Goal: Task Accomplishment & Management: Manage account settings

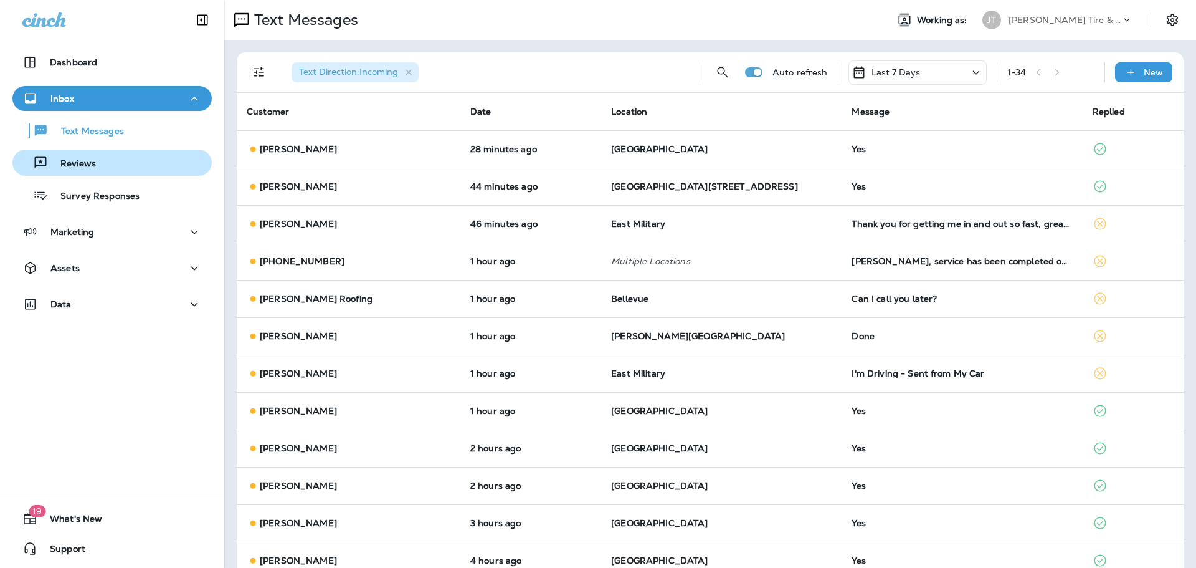
click at [88, 161] on p "Reviews" at bounding box center [72, 164] width 48 height 12
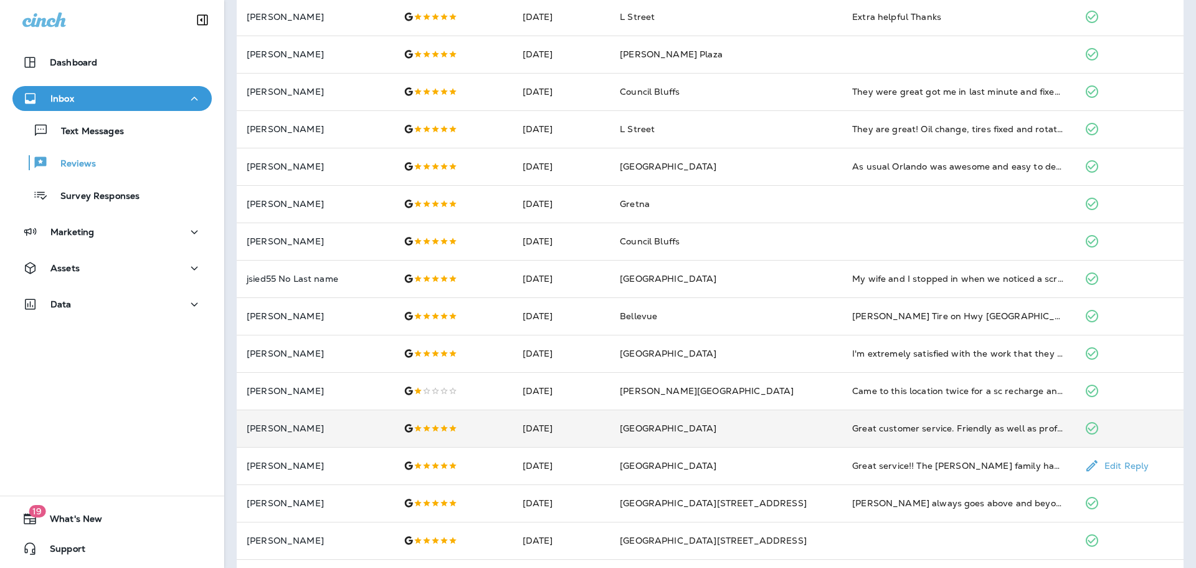
scroll to position [249, 0]
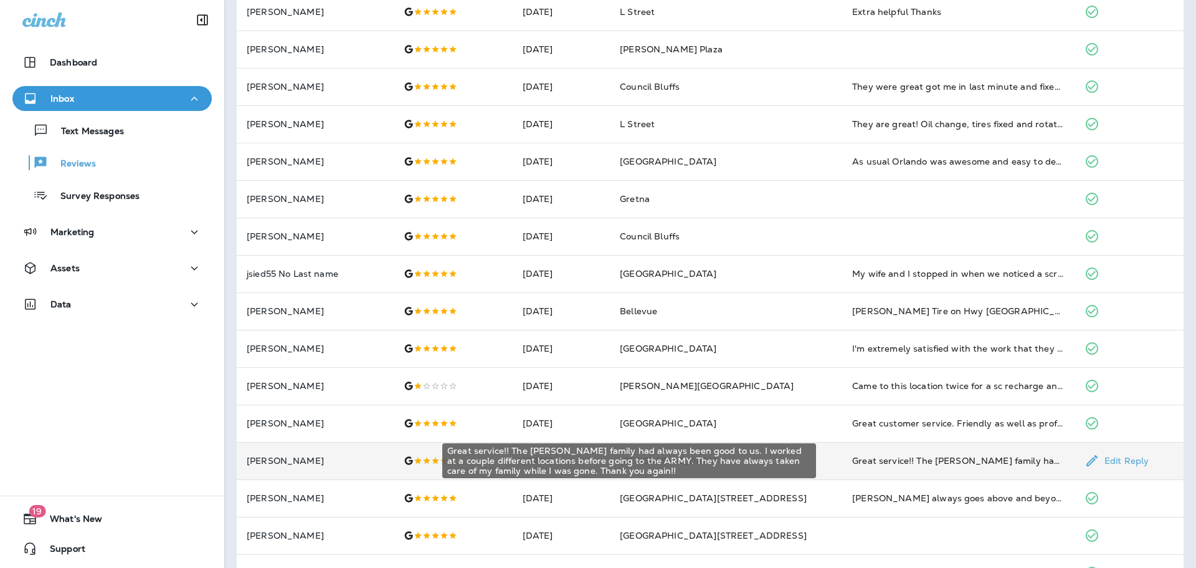
click at [897, 466] on div "Great service!! The [PERSON_NAME] family had always been good to us. I worked a…" at bounding box center [959, 460] width 213 height 12
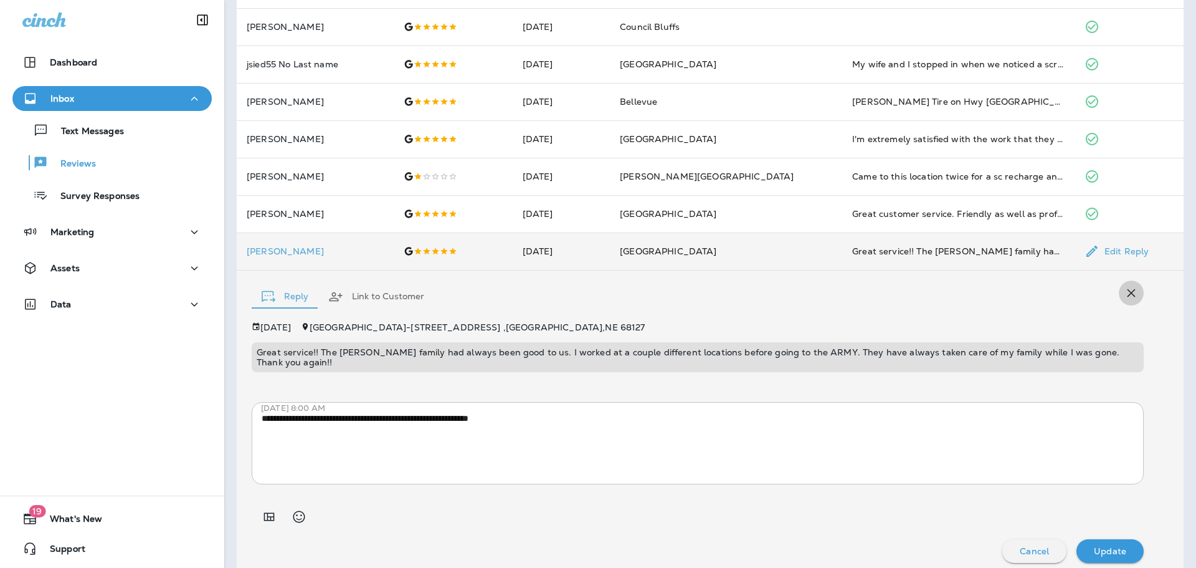
click at [1125, 287] on icon "button" at bounding box center [1131, 292] width 15 height 15
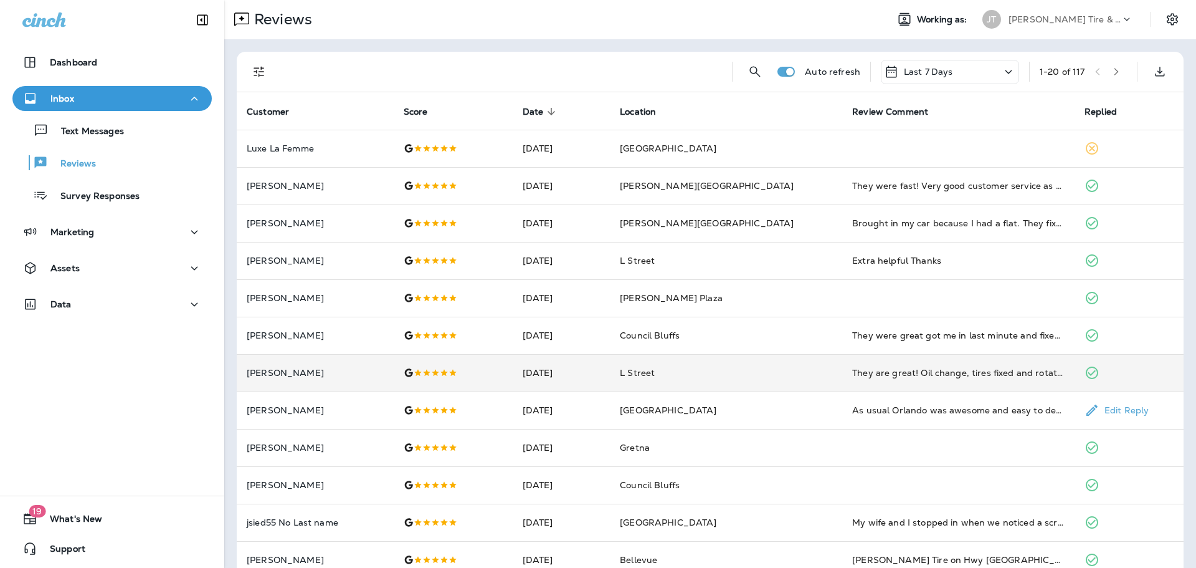
scroll to position [0, 0]
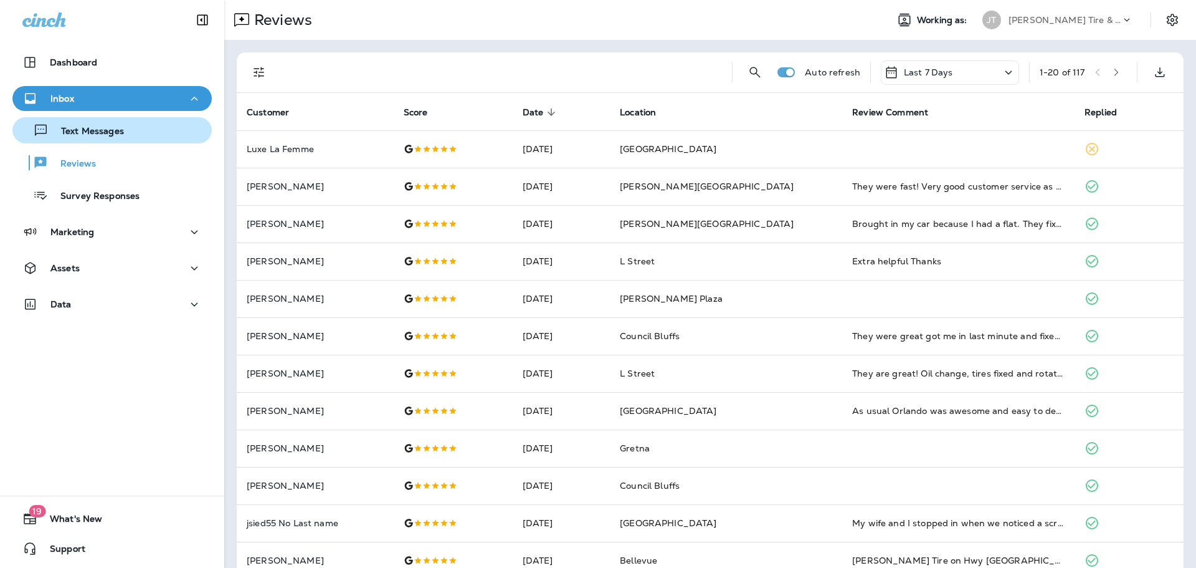
click at [118, 127] on p "Text Messages" at bounding box center [86, 132] width 75 height 12
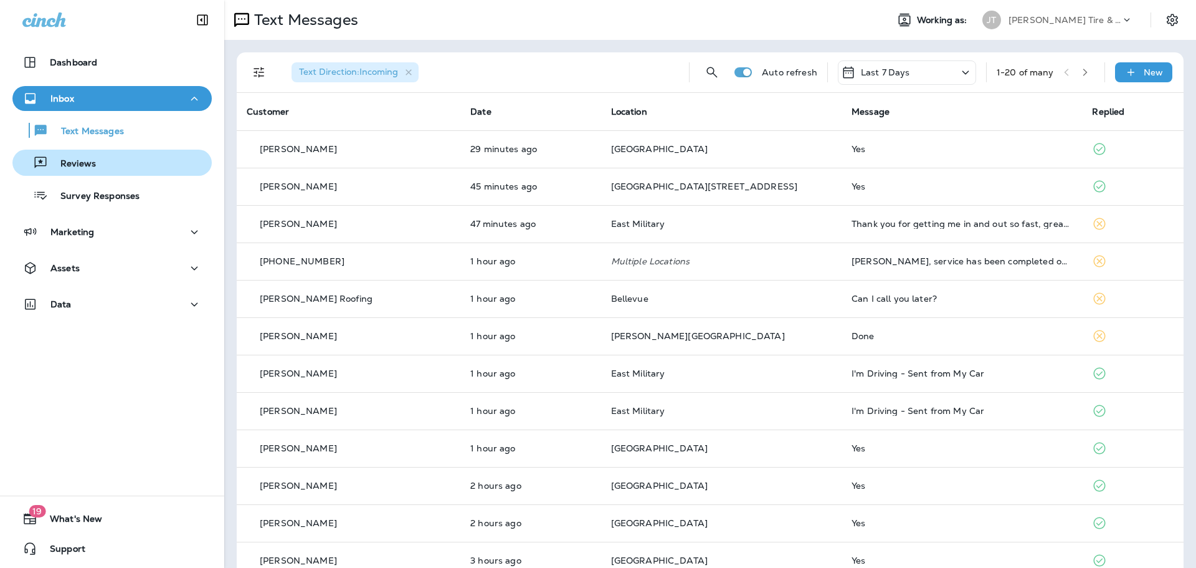
click at [81, 170] on p "Reviews" at bounding box center [72, 164] width 48 height 12
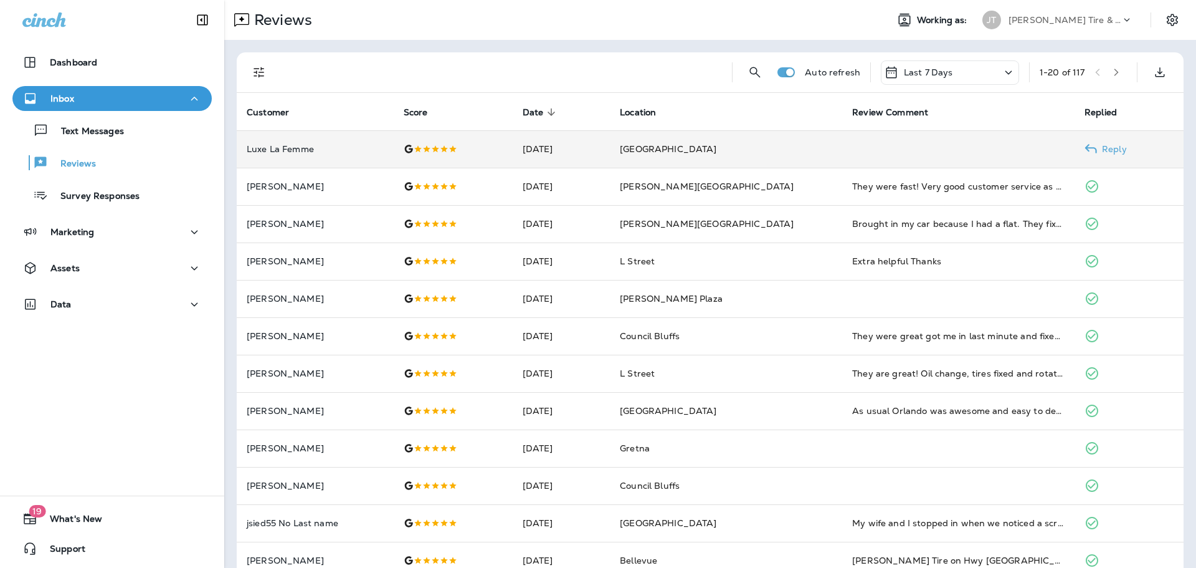
scroll to position [62, 0]
